Goal: Find contact information: Find contact information

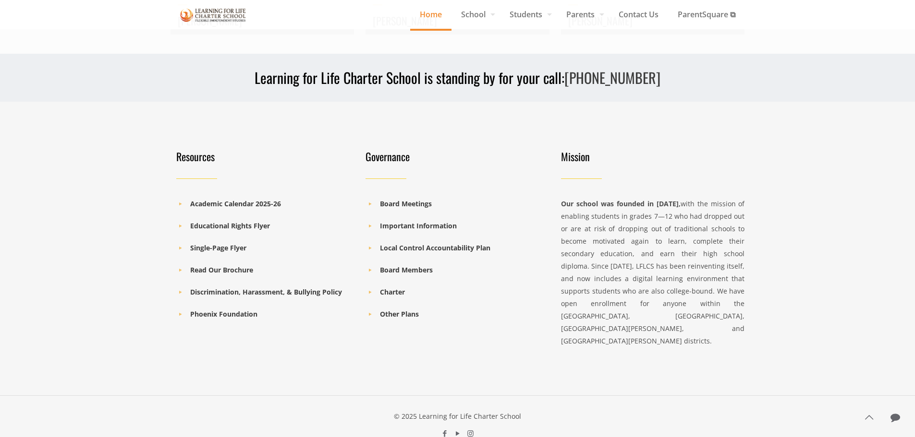
scroll to position [1350, 0]
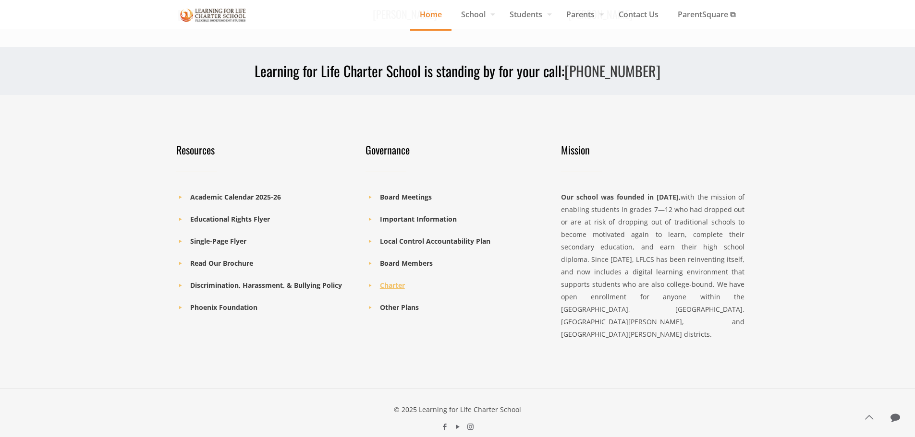
click at [385, 287] on b "Charter" at bounding box center [392, 285] width 25 height 9
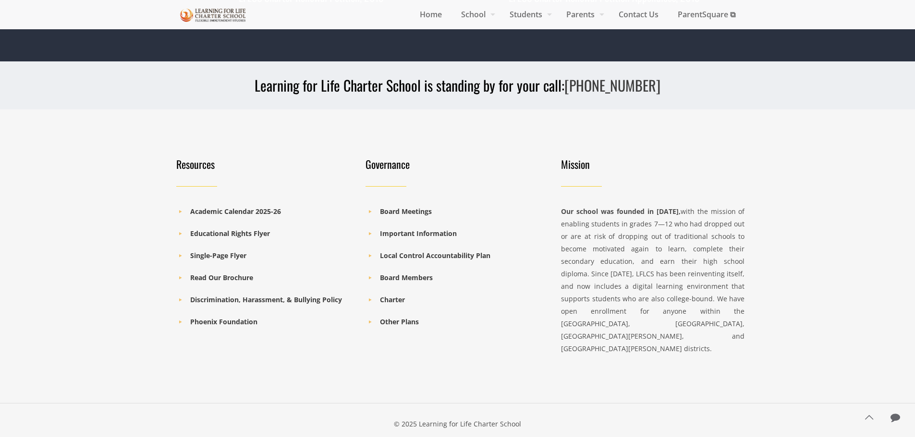
scroll to position [331, 0]
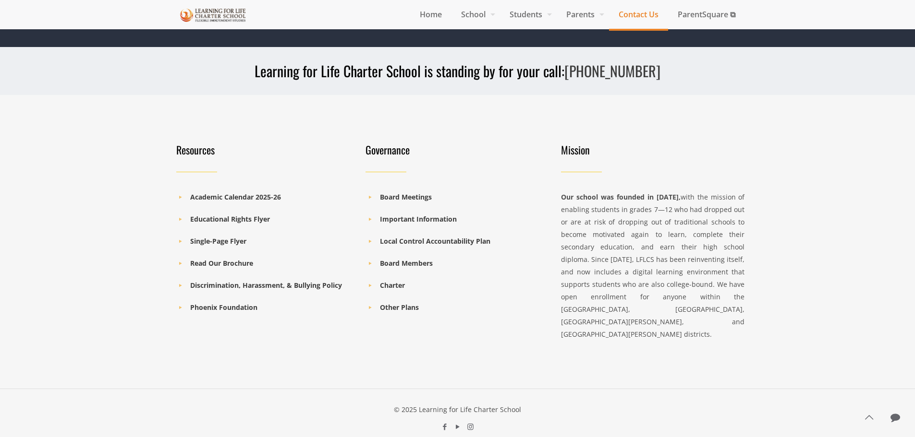
click at [652, 10] on span "Contact Us" at bounding box center [638, 14] width 59 height 14
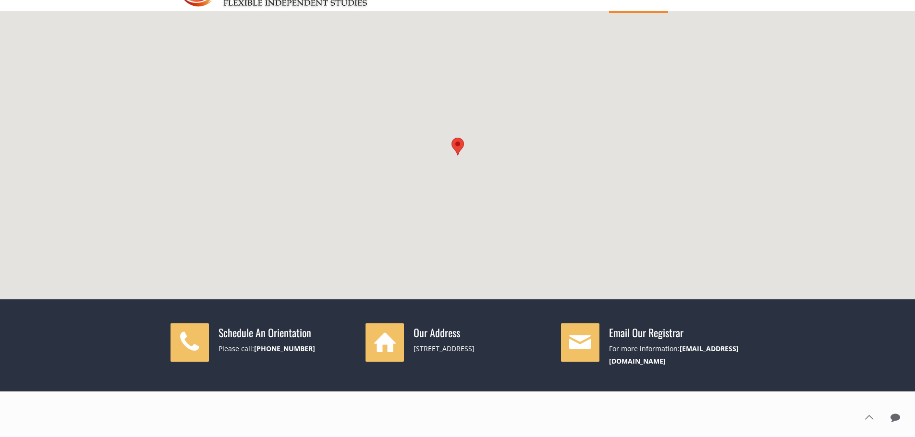
scroll to position [64, 0]
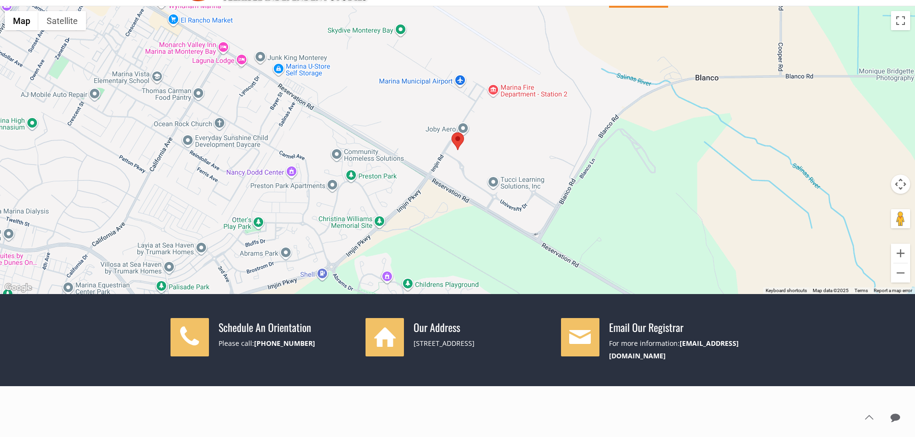
drag, startPoint x: 554, startPoint y: 346, endPoint x: 414, endPoint y: 343, distance: 139.7
click at [414, 343] on div "Our Address [STREET_ADDRESS]" at bounding box center [457, 342] width 195 height 48
copy div "[STREET_ADDRESS]"
